Goal: Navigation & Orientation: Find specific page/section

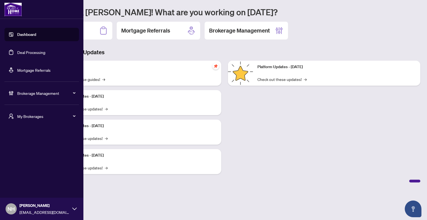
click at [65, 92] on span "Brokerage Management" at bounding box center [46, 93] width 58 height 6
click at [19, 117] on span "My Brokerages" at bounding box center [46, 116] width 58 height 6
click at [33, 139] on span "RAHR" at bounding box center [43, 138] width 63 height 6
